Goal: Task Accomplishment & Management: Manage account settings

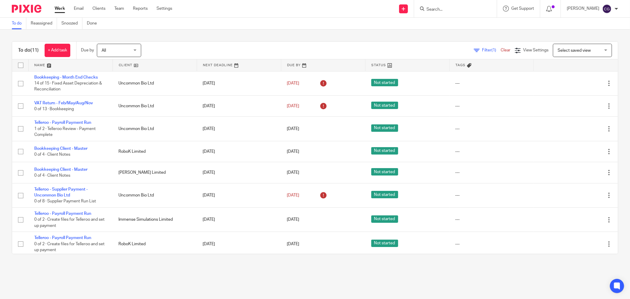
click at [133, 50] on span "All" at bounding box center [117, 50] width 31 height 12
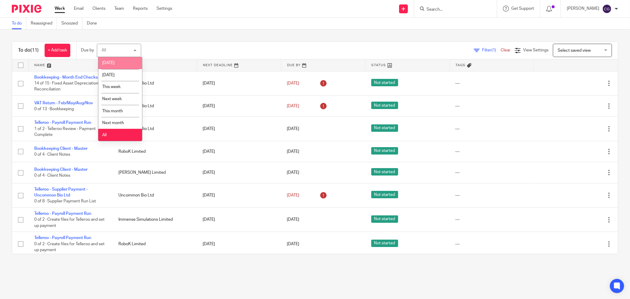
click at [107, 63] on span "Today" at bounding box center [108, 63] width 12 height 4
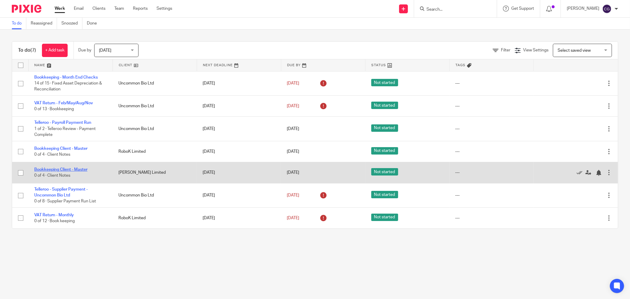
click at [65, 170] on link "Bookkeeping Client - Master" at bounding box center [60, 170] width 53 height 4
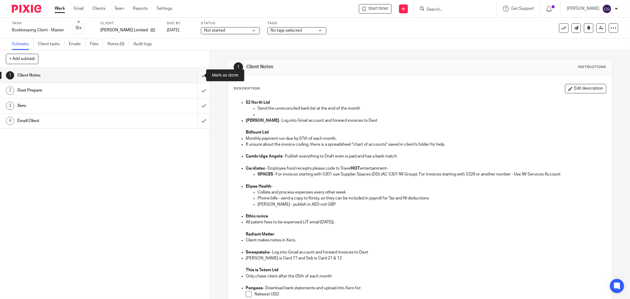
click at [195, 79] on input "submit" at bounding box center [105, 75] width 210 height 15
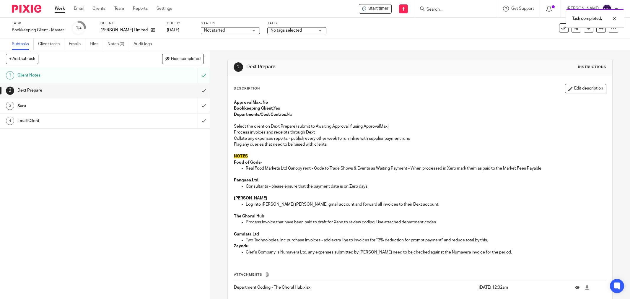
click at [195, 92] on input "submit" at bounding box center [105, 90] width 210 height 15
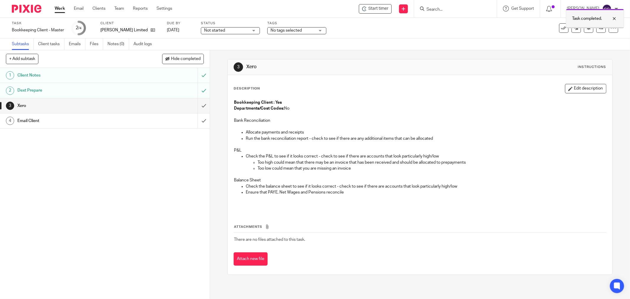
click at [616, 19] on div at bounding box center [610, 18] width 16 height 7
click at [386, 9] on span "Start timer" at bounding box center [378, 9] width 20 height 6
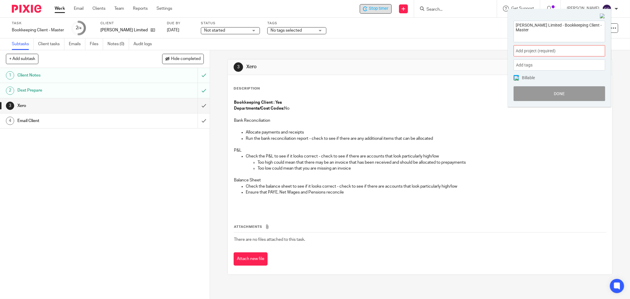
click at [575, 49] on span "Add project (required) :" at bounding box center [553, 51] width 74 height 6
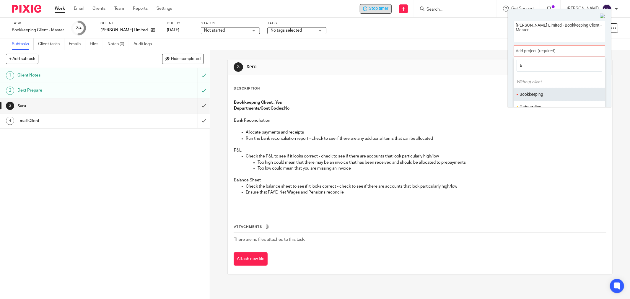
type input "b"
click at [538, 95] on li "Bookkeeping" at bounding box center [558, 94] width 77 height 6
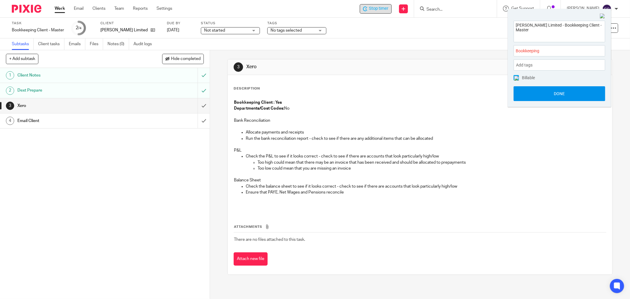
click at [561, 94] on button "Done" at bounding box center [560, 93] width 92 height 15
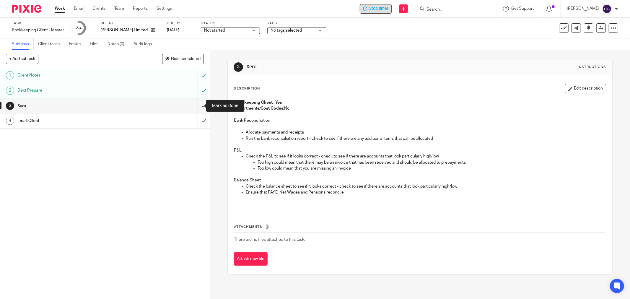
drag, startPoint x: 197, startPoint y: 105, endPoint x: 237, endPoint y: 119, distance: 42.9
click at [197, 105] on input "submit" at bounding box center [105, 105] width 210 height 15
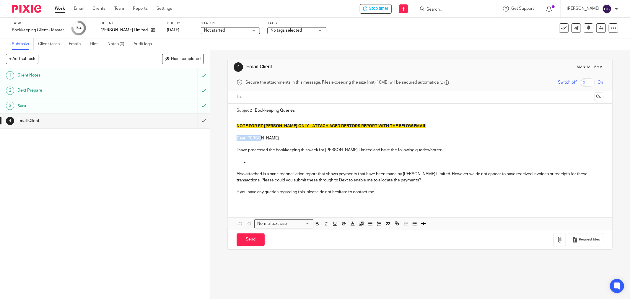
drag, startPoint x: 260, startPoint y: 138, endPoint x: 228, endPoint y: 137, distance: 31.9
click at [228, 138] on div "NOTE FOR ST JOHN ONLY - ATTACH AGED DEBTORS REPORT WITH THE BELOW EMAIL Dear Ma…" at bounding box center [420, 161] width 385 height 88
drag, startPoint x: 247, startPoint y: 161, endPoint x: 263, endPoint y: 167, distance: 17.2
click at [249, 162] on p at bounding box center [426, 162] width 355 height 6
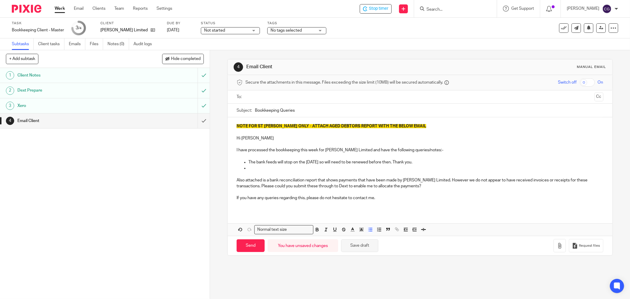
click at [358, 244] on button "Save draft" at bounding box center [359, 245] width 37 height 13
click at [272, 169] on p at bounding box center [426, 168] width 355 height 6
click at [421, 162] on p "The bank feeds will stop on the 28th Sep so will need to be renewed before then…" at bounding box center [426, 162] width 355 height 6
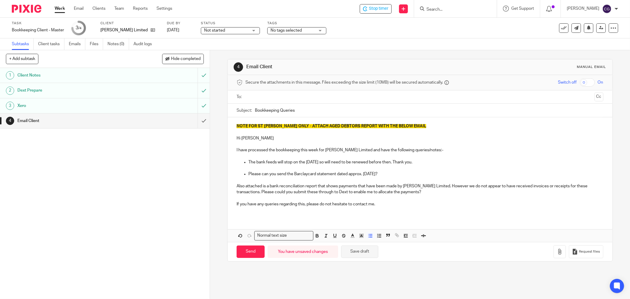
click at [369, 250] on button "Save draft" at bounding box center [359, 252] width 37 height 13
click at [392, 174] on p "Please can you send the Barclaycard statement dated approx. 18th Sep?" at bounding box center [426, 174] width 355 height 6
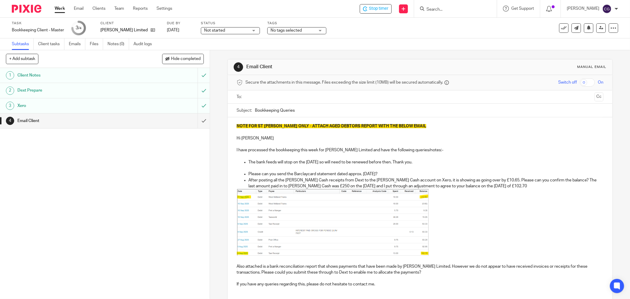
drag, startPoint x: 235, startPoint y: 139, endPoint x: 274, endPoint y: 154, distance: 42.5
click at [237, 139] on p "Hi Mary" at bounding box center [420, 138] width 367 height 6
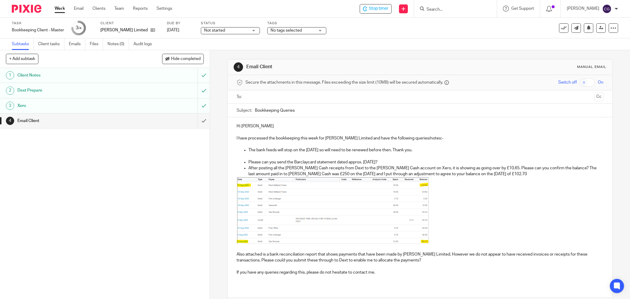
drag, startPoint x: 382, startPoint y: 164, endPoint x: 313, endPoint y: 160, distance: 68.3
click at [246, 163] on ul "The bank feeds will stop on the 28th Sep so will need to be renewed before then…" at bounding box center [420, 162] width 367 height 30
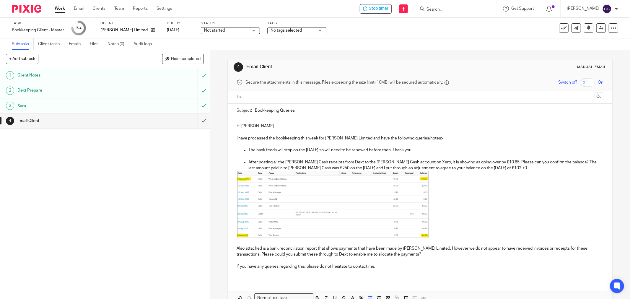
click at [386, 209] on img at bounding box center [333, 204] width 192 height 66
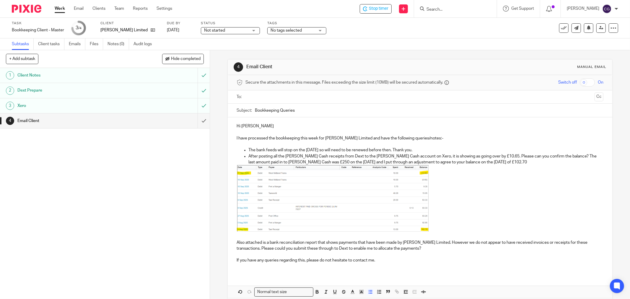
click at [424, 152] on p "The bank feeds will stop on the 28th Sep so will need to be renewed before then…" at bounding box center [426, 150] width 355 height 6
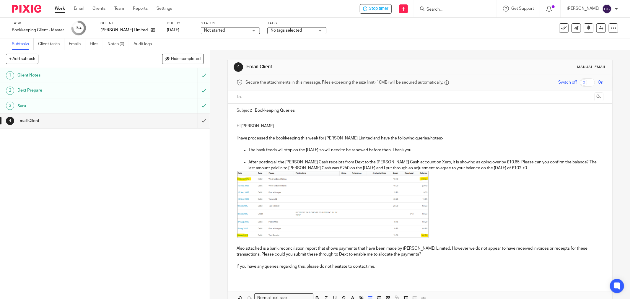
click at [424, 233] on img at bounding box center [333, 204] width 192 height 66
click at [432, 237] on span at bounding box center [429, 238] width 6 height 6
click at [237, 249] on p "Also attached is a bank reconciliation report that shows payments that have bee…" at bounding box center [420, 252] width 367 height 12
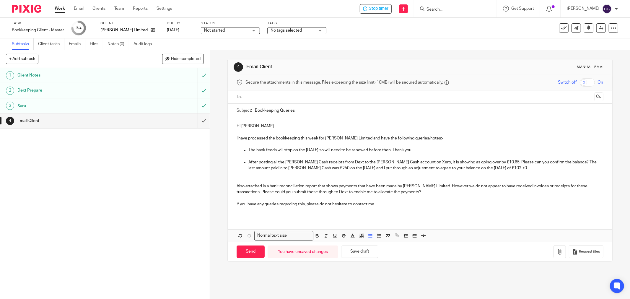
drag, startPoint x: 413, startPoint y: 163, endPoint x: 427, endPoint y: 178, distance: 20.3
click at [413, 164] on p "After posting all the Petty Cash receipts from Dext to the Petty Cash account o…" at bounding box center [426, 165] width 355 height 12
drag, startPoint x: 474, startPoint y: 163, endPoint x: 478, endPoint y: 173, distance: 11.0
click at [474, 163] on p "After posting all the Petty Cash receipts from Dext to the Petty Cash account o…" at bounding box center [426, 165] width 355 height 12
click at [491, 167] on p "After posting all the Petty Cash receipts from Dext to the Petty Cash account o…" at bounding box center [426, 165] width 355 height 12
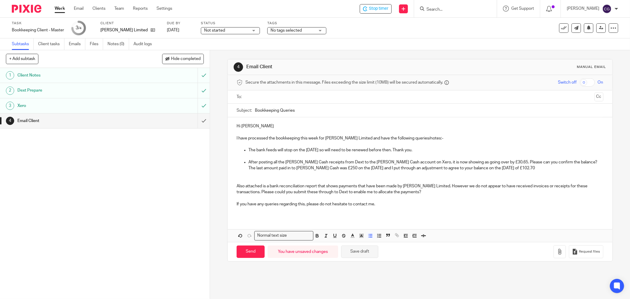
click at [357, 253] on button "Save draft" at bounding box center [359, 252] width 37 height 13
click at [358, 254] on button "Save draft" at bounding box center [359, 252] width 37 height 13
click at [237, 186] on p "Also attached is a bank reconciliation report that shows payments that have bee…" at bounding box center [420, 189] width 367 height 12
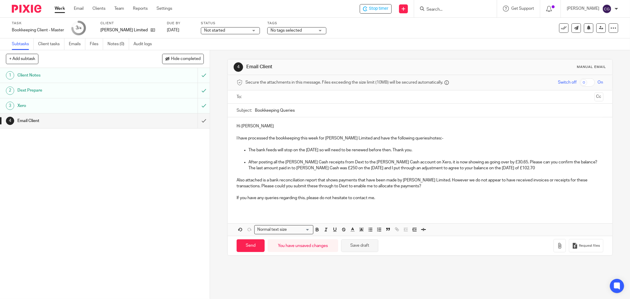
click at [354, 246] on button "Save draft" at bounding box center [359, 245] width 37 height 13
drag, startPoint x: 363, startPoint y: 246, endPoint x: 367, endPoint y: 247, distance: 3.7
click at [364, 246] on button "Save draft" at bounding box center [359, 245] width 37 height 13
click at [557, 246] on icon "button" at bounding box center [560, 246] width 6 height 6
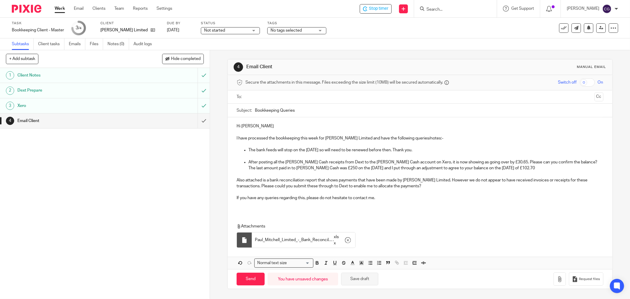
click at [357, 280] on button "Save draft" at bounding box center [359, 279] width 37 height 13
drag, startPoint x: 491, startPoint y: 171, endPoint x: 522, endPoint y: 171, distance: 31.3
click at [493, 171] on div "Hi Mary I have processed the bookkeeping this week for Paul Mitchell Limited an…" at bounding box center [420, 164] width 385 height 94
click at [489, 169] on p "After posting all the Petty Cash receipts from Dext to the Petty Cash account o…" at bounding box center [426, 165] width 355 height 12
click at [471, 168] on p "After posting all the Petty Cash receipts from Dext to the Petty Cash account o…" at bounding box center [426, 165] width 355 height 12
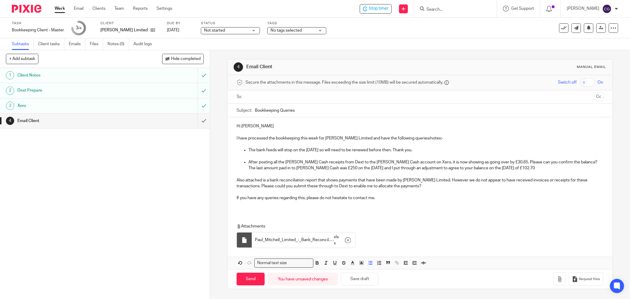
drag, startPoint x: 486, startPoint y: 168, endPoint x: 488, endPoint y: 171, distance: 3.4
click at [487, 168] on p "After posting all the Petty Cash receipts from Dext to the Petty Cash account o…" at bounding box center [426, 165] width 355 height 12
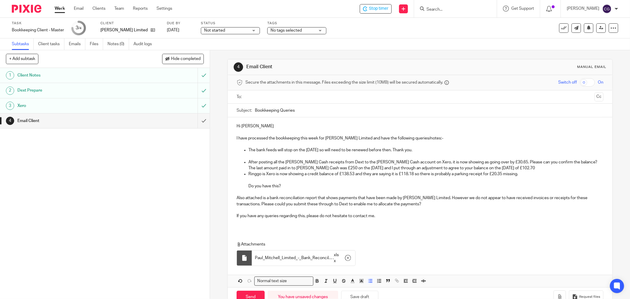
click at [268, 173] on p "Ringgo is Xero is now showing a credit balance of £138.53 and they are saying i…" at bounding box center [426, 174] width 355 height 6
drag, startPoint x: 341, startPoint y: 174, endPoint x: 341, endPoint y: 180, distance: 5.9
click at [341, 178] on li "Ringgo is now showing a credit balance of £138.53 and they are saying it is £11…" at bounding box center [426, 180] width 355 height 18
drag, startPoint x: 586, startPoint y: 174, endPoint x: 629, endPoint y: 195, distance: 47.8
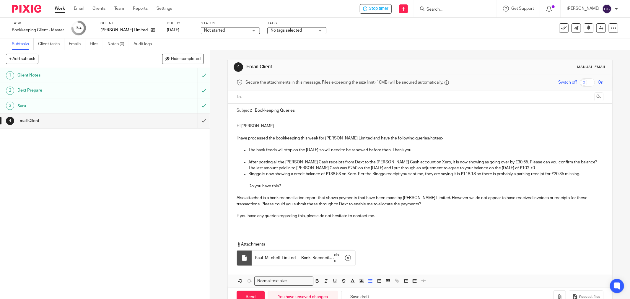
click at [586, 174] on p "Ringgo is now showing a credit balance of £138.53 on Xero. Per the Ringgo recei…" at bounding box center [426, 174] width 355 height 6
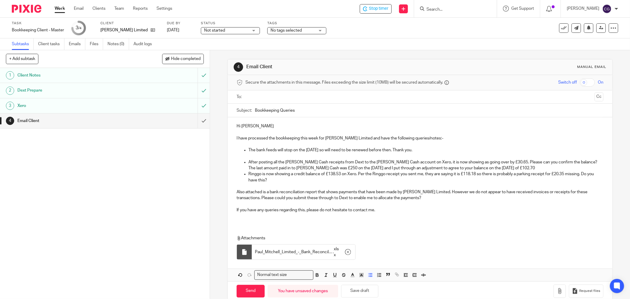
drag, startPoint x: 282, startPoint y: 179, endPoint x: 309, endPoint y: 190, distance: 29.1
click at [283, 181] on p "Ringgo is now showing a credit balance of £138.53 on Xero. Per the Ringgo recei…" at bounding box center [426, 177] width 355 height 12
click at [495, 166] on p "After posting all the Petty Cash receipts from Dext to the Petty Cash account o…" at bounding box center [426, 165] width 355 height 12
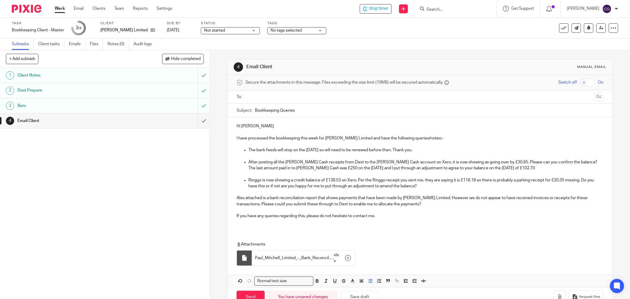
click at [422, 185] on p "Ringgo is now showing a credit balance of £138.53 on Xero. Per the Ringgo recei…" at bounding box center [426, 183] width 355 height 12
click at [362, 293] on button "Save draft" at bounding box center [359, 297] width 37 height 13
click at [439, 162] on p "After posting all the Petty Cash receipts from Dext to the Petty Cash account o…" at bounding box center [426, 165] width 355 height 12
drag, startPoint x: 559, startPoint y: 164, endPoint x: 562, endPoint y: 175, distance: 11.7
click at [559, 167] on p "After posting all the Petty Cash receipts from Dext to the Petty Cash account o…" at bounding box center [426, 165] width 355 height 12
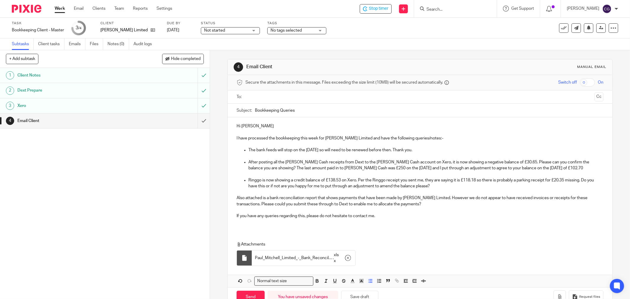
click at [474, 169] on p "After posting all the Petty Cash receipts from Dext to the Petty Cash account o…" at bounding box center [426, 165] width 355 height 12
drag, startPoint x: 370, startPoint y: 296, endPoint x: 401, endPoint y: 280, distance: 35.0
click at [371, 295] on button "Save draft" at bounding box center [359, 297] width 37 height 13
click at [391, 215] on p "If you have any queries regarding this, please do not hesitate to contact me." at bounding box center [420, 216] width 367 height 6
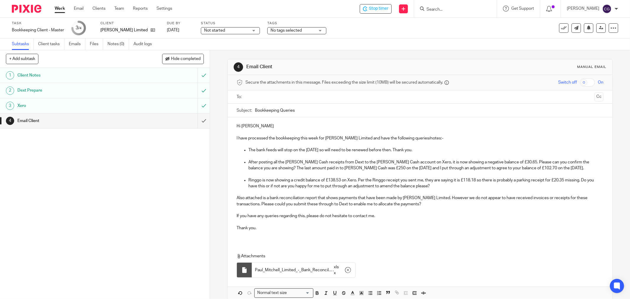
scroll to position [29, 0]
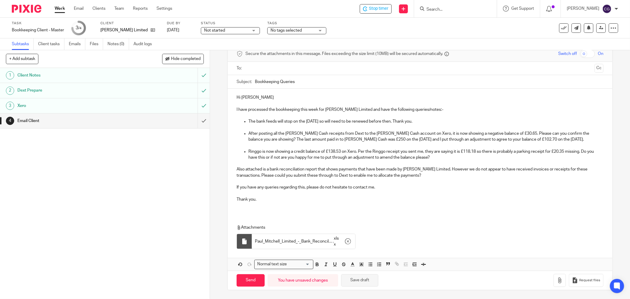
click at [356, 277] on button "Save draft" at bounding box center [359, 280] width 37 height 13
click at [264, 66] on input "text" at bounding box center [420, 68] width 345 height 7
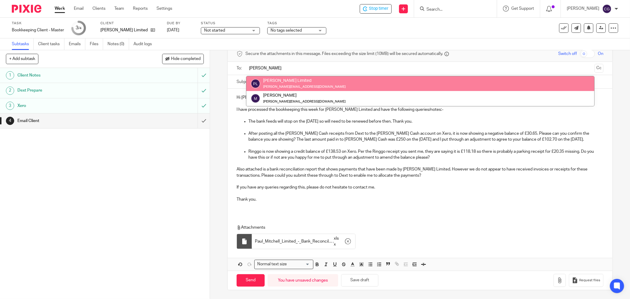
type input "mary"
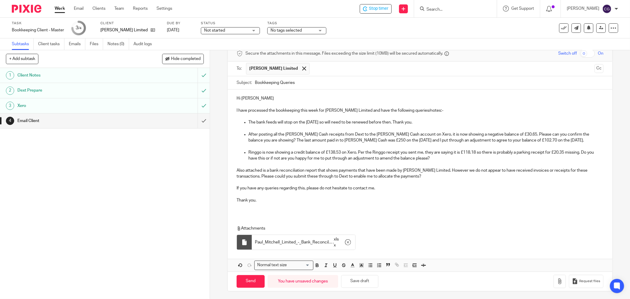
click at [255, 83] on input "Bookkeeping Queries" at bounding box center [429, 82] width 349 height 13
type input "Paul Mitchell Bookkeeping Queries 22.09.2025"
click at [358, 282] on button "Save draft" at bounding box center [359, 281] width 37 height 13
click at [247, 277] on input "Send" at bounding box center [251, 281] width 28 height 13
type input "Sent"
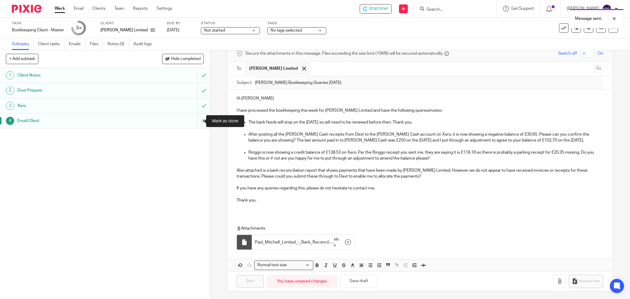
click at [197, 119] on input "submit" at bounding box center [105, 120] width 210 height 15
click at [390, 9] on div "Message sent." at bounding box center [469, 17] width 309 height 22
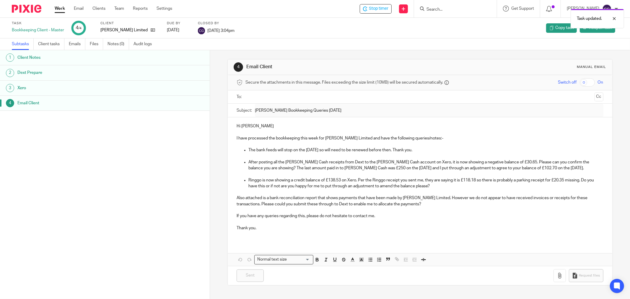
click at [57, 6] on link "Work" at bounding box center [60, 9] width 10 height 6
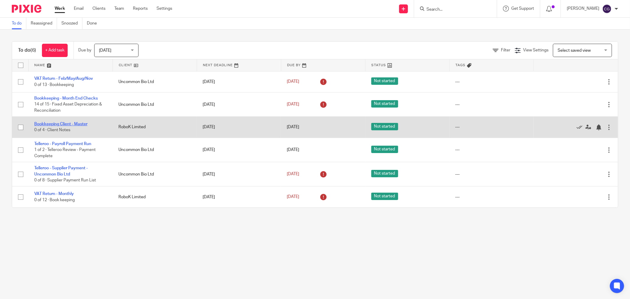
click at [67, 124] on link "Bookkeeping Client - Master" at bounding box center [60, 124] width 53 height 4
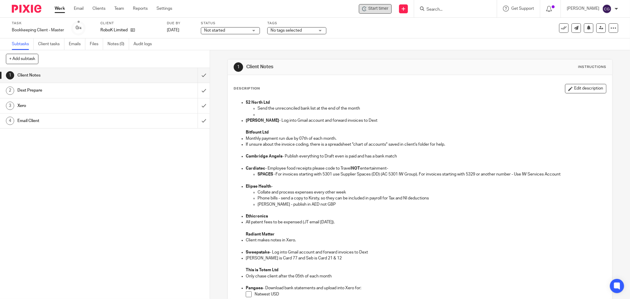
click at [388, 9] on span "Start timer" at bounding box center [378, 9] width 20 height 6
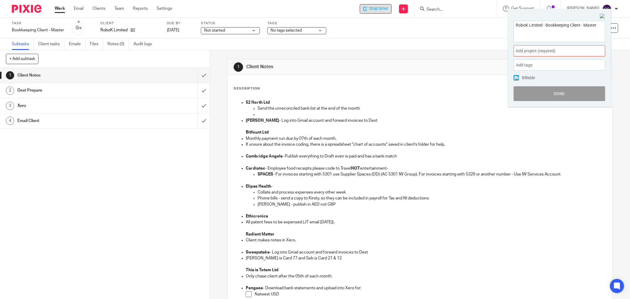
click at [541, 53] on span "Add project (required) :" at bounding box center [553, 51] width 74 height 6
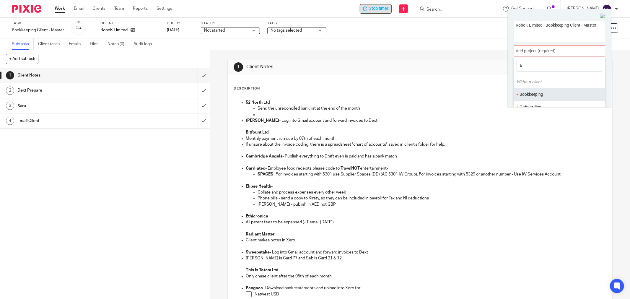
type input "b"
click at [534, 92] on li "Bookkeeping" at bounding box center [558, 94] width 77 height 6
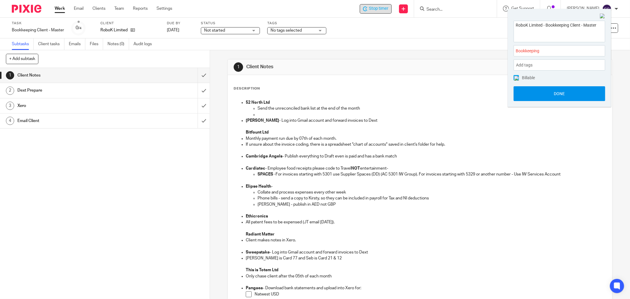
click at [560, 93] on button "Done" at bounding box center [560, 93] width 92 height 15
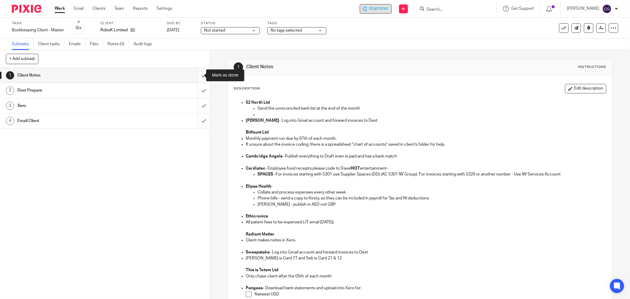
click at [196, 75] on input "submit" at bounding box center [105, 75] width 210 height 15
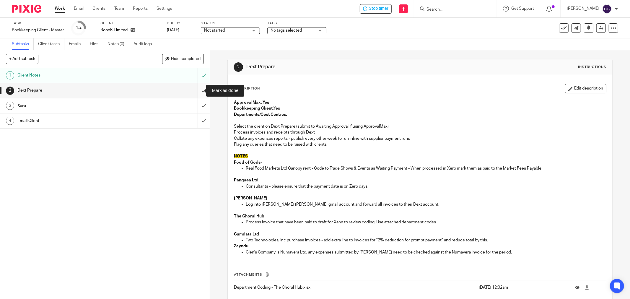
click at [197, 88] on input "submit" at bounding box center [105, 90] width 210 height 15
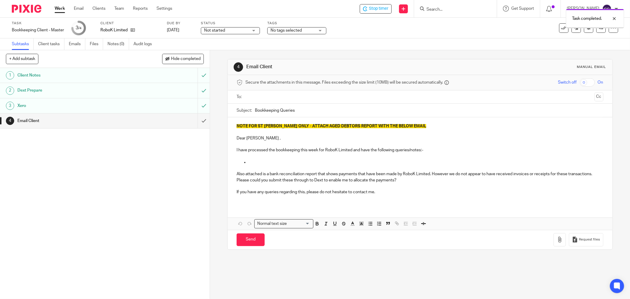
drag, startPoint x: 265, startPoint y: 162, endPoint x: 276, endPoint y: 163, distance: 10.9
click at [265, 162] on p at bounding box center [426, 162] width 355 height 6
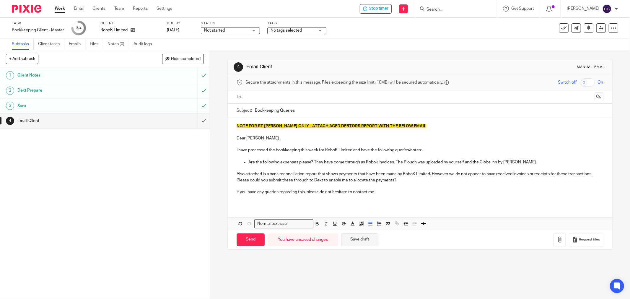
click at [370, 240] on button "Save draft" at bounding box center [359, 239] width 37 height 13
